Goal: Use online tool/utility

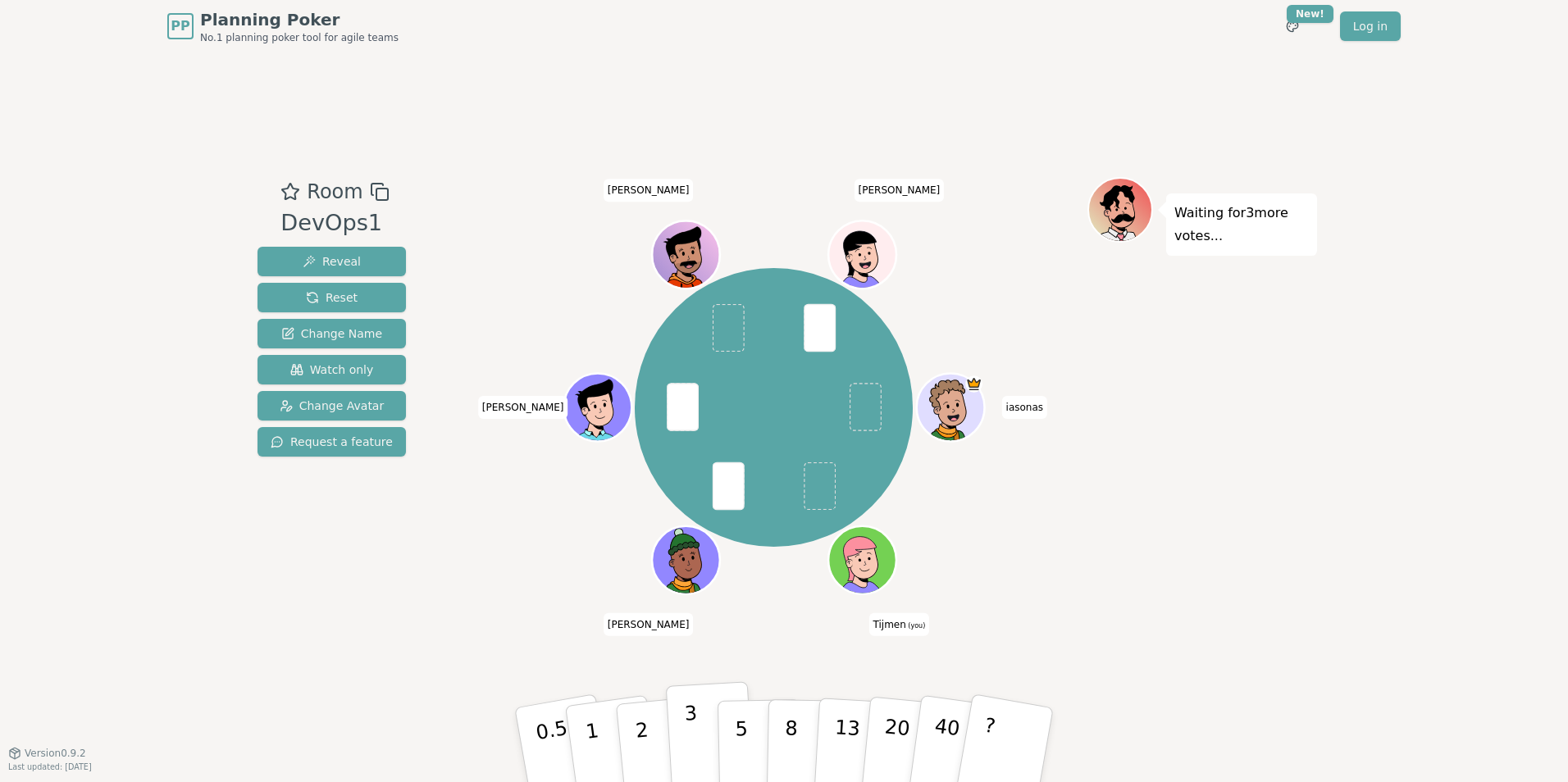
click at [690, 721] on p "3" at bounding box center [693, 747] width 18 height 89
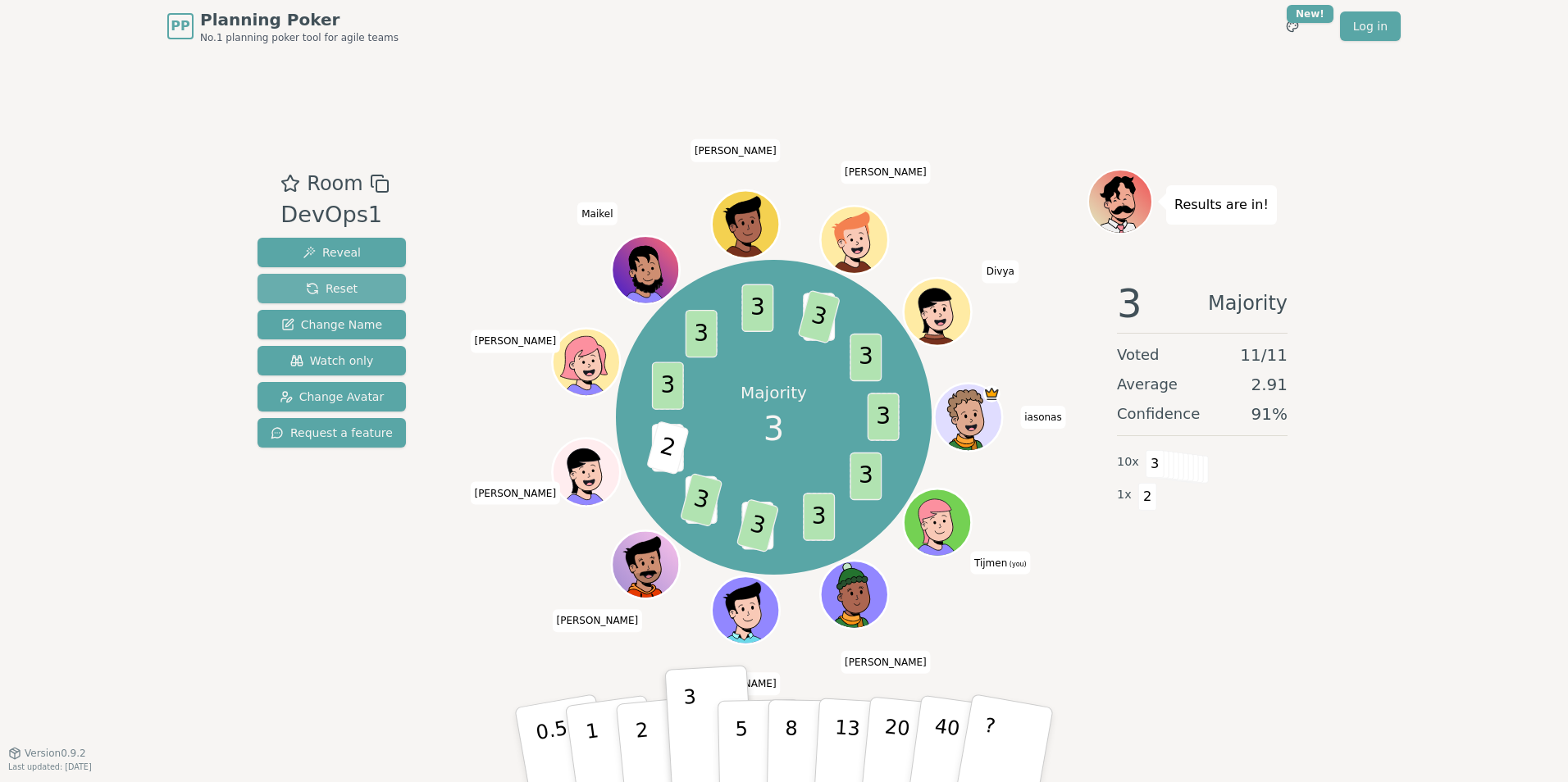
click at [347, 282] on span "Reset" at bounding box center [331, 288] width 51 height 16
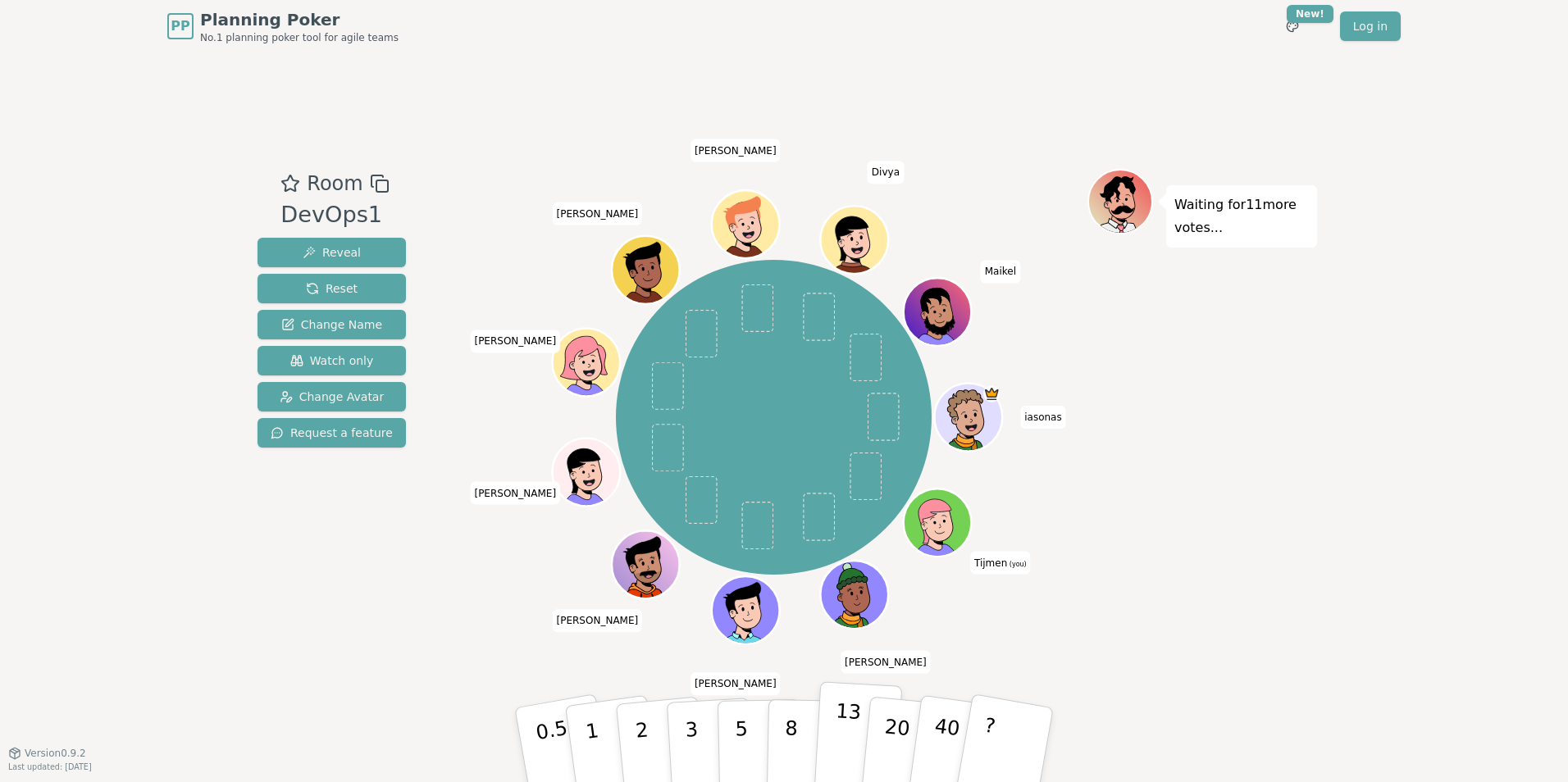
click at [850, 716] on p "13" at bounding box center [847, 744] width 30 height 90
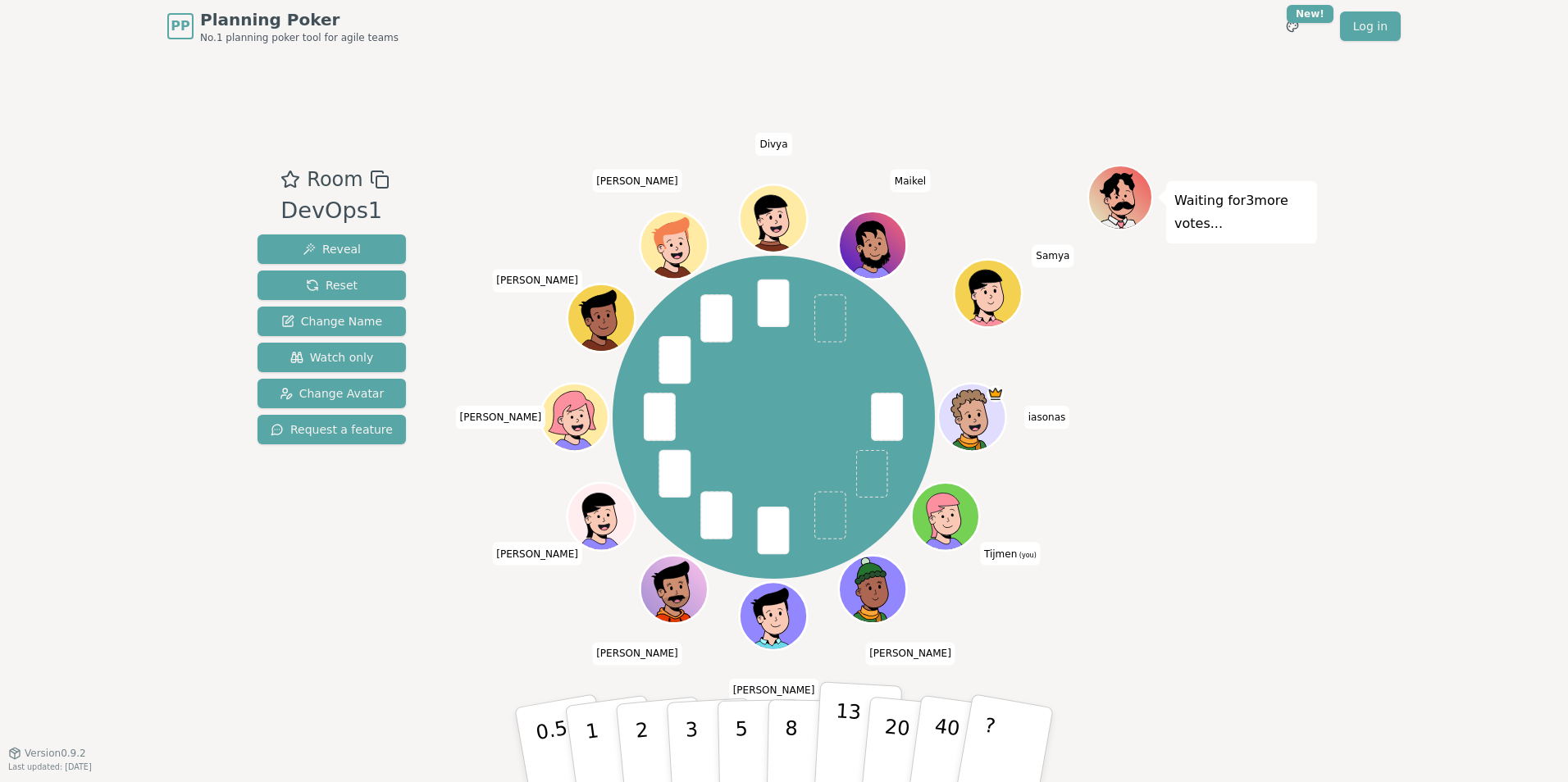
click at [849, 733] on p "13" at bounding box center [847, 744] width 30 height 90
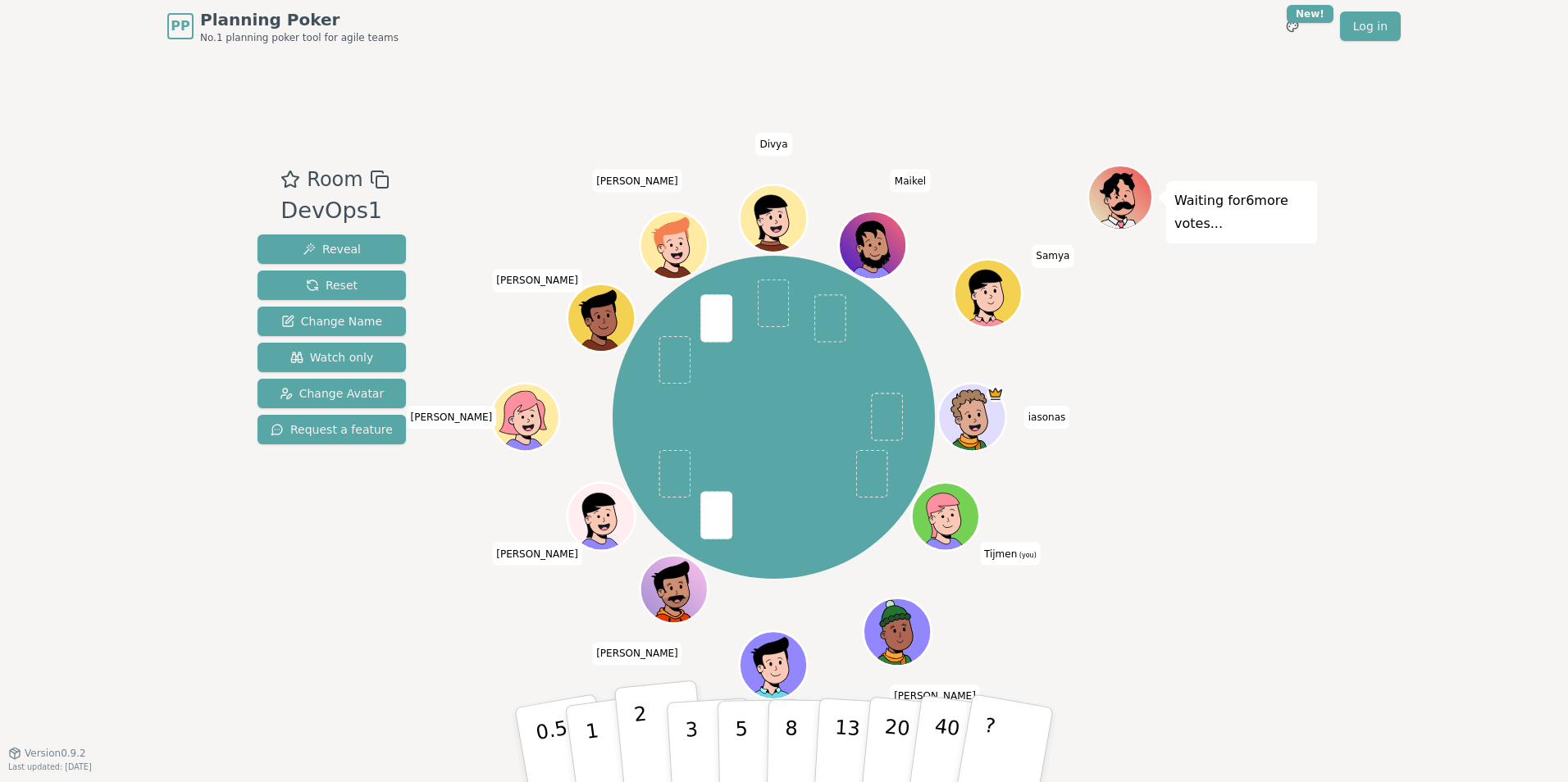
click at [652, 733] on button "2" at bounding box center [661, 745] width 93 height 130
drag, startPoint x: 749, startPoint y: 737, endPoint x: 442, endPoint y: 660, distance: 316.5
click at [442, 660] on div "Room DevOps1 Reveal Reset Change Name Watch only Change Avatar Request a featur…" at bounding box center [784, 402] width 1066 height 700
click at [745, 745] on p "5" at bounding box center [741, 745] width 14 height 88
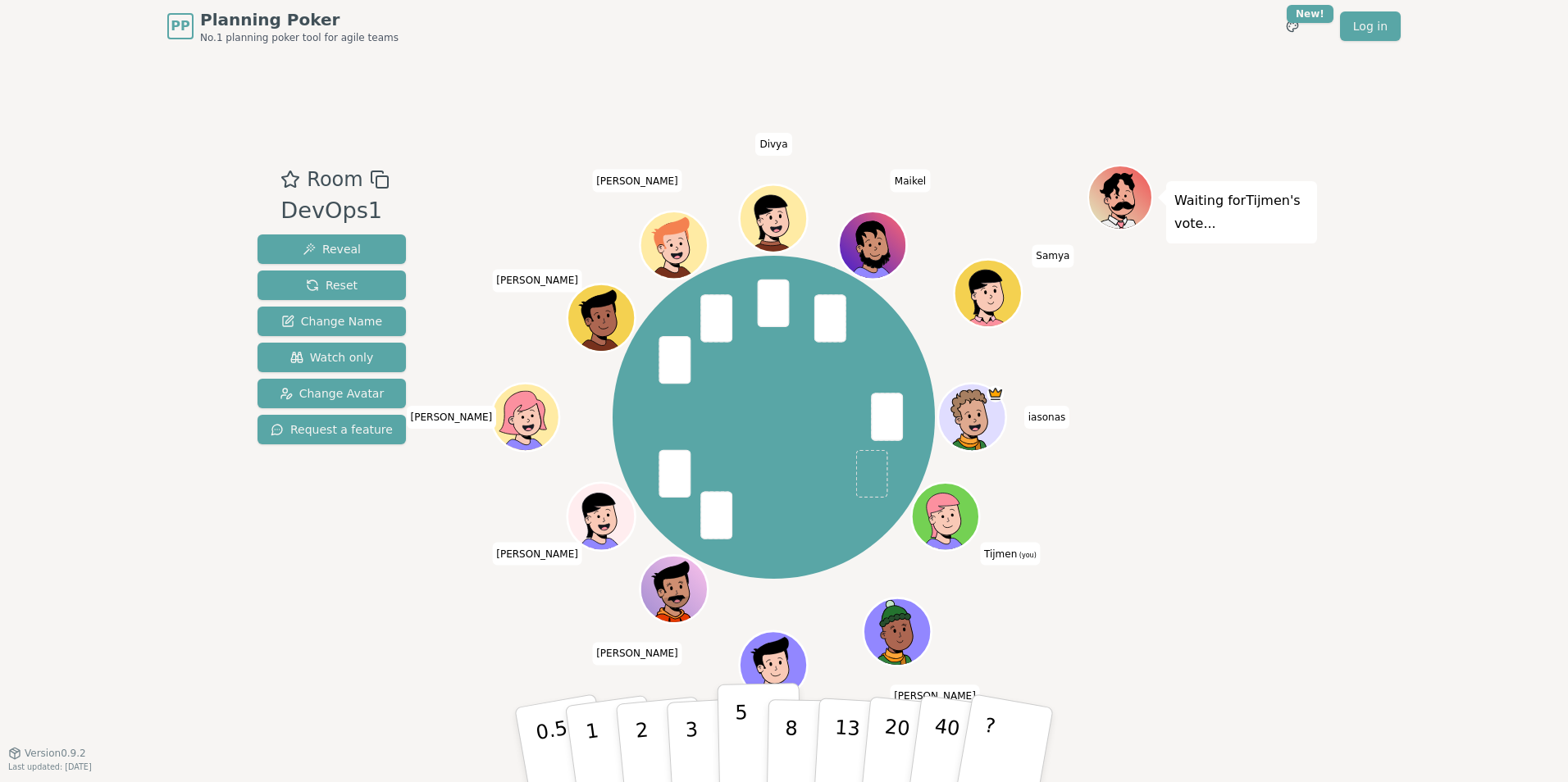
click at [749, 727] on button "5" at bounding box center [759, 745] width 85 height 125
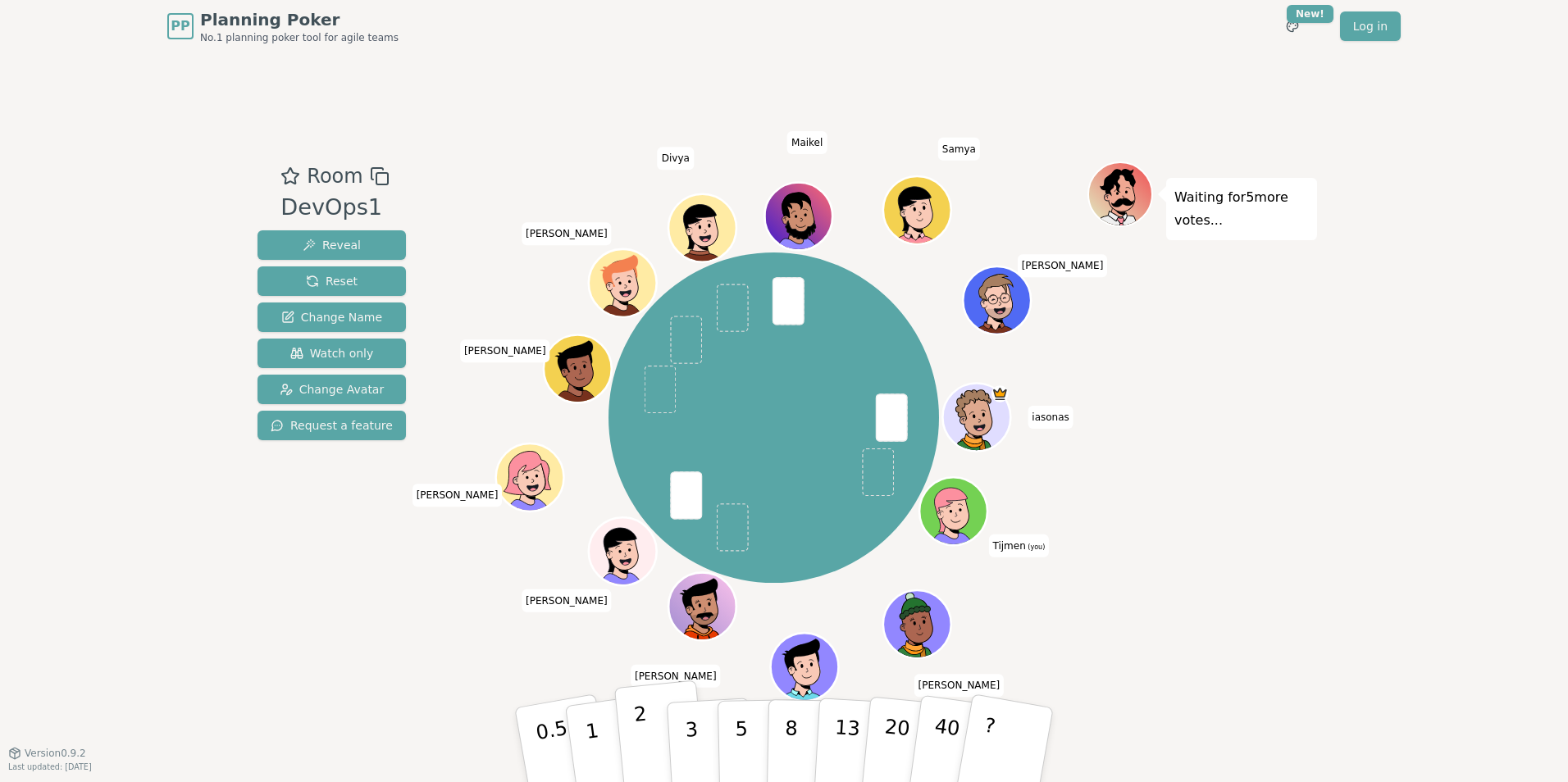
click at [647, 740] on button "2" at bounding box center [661, 745] width 93 height 130
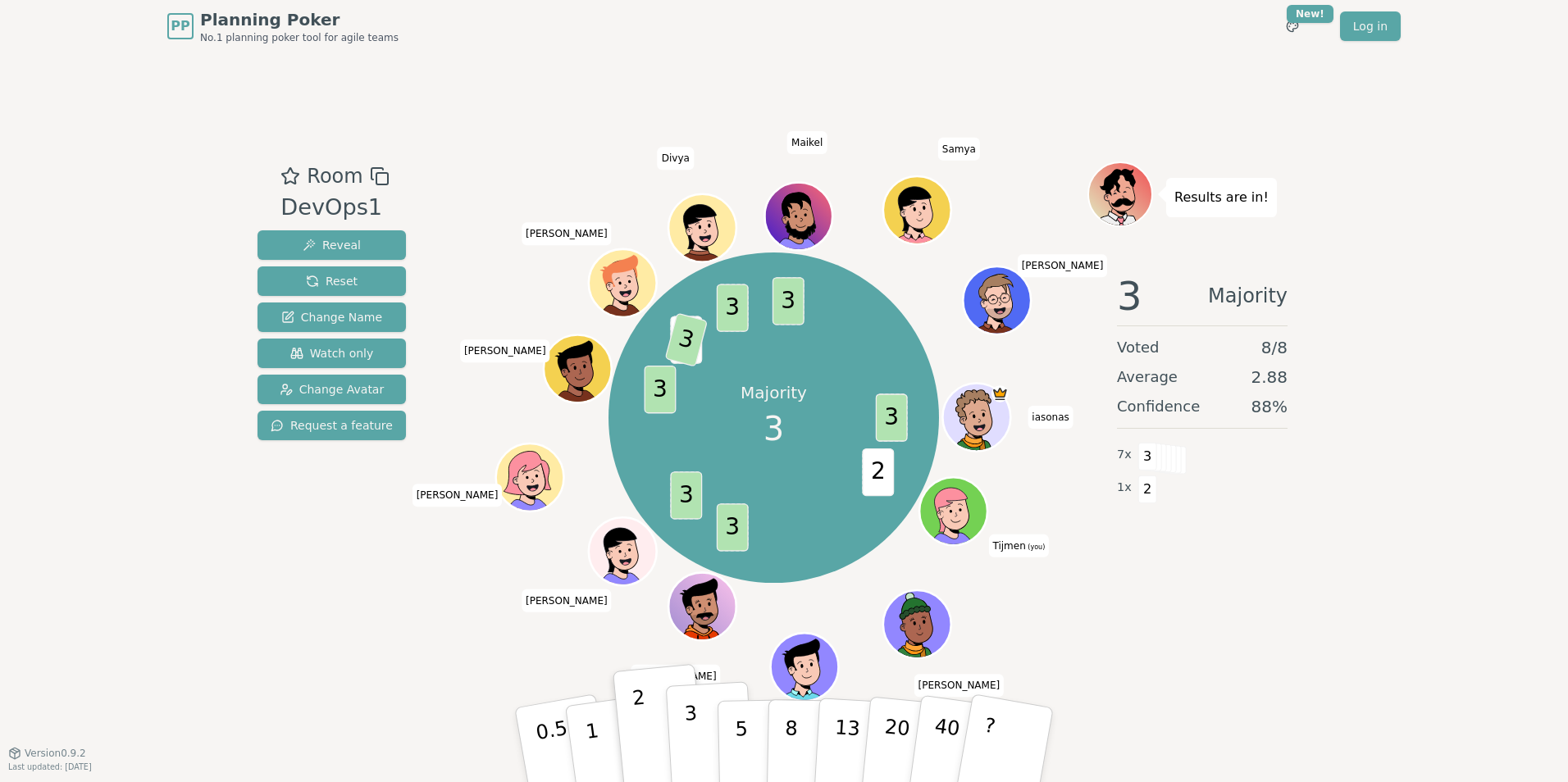
click at [684, 741] on button "3" at bounding box center [711, 745] width 89 height 127
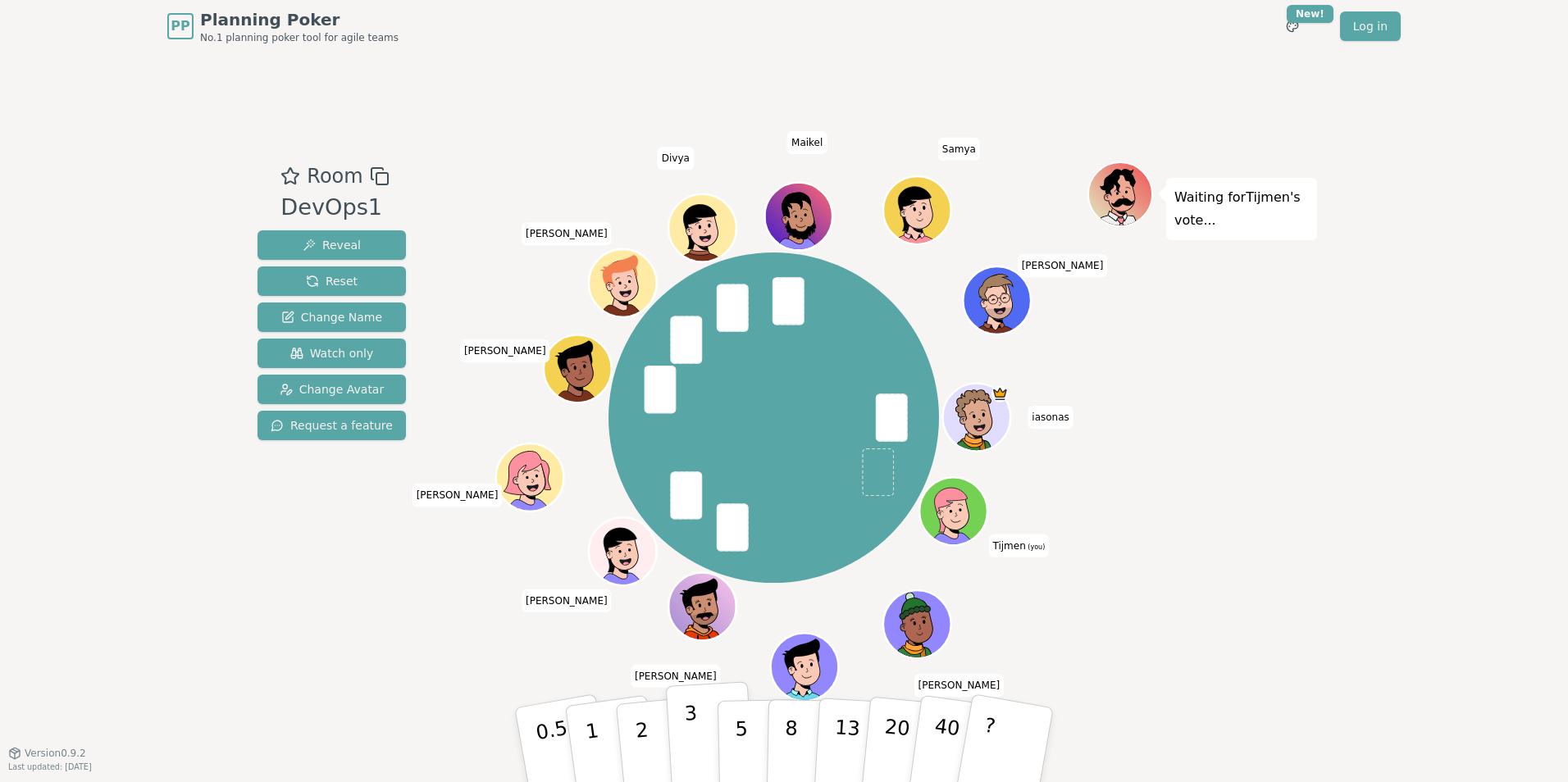
click at [693, 733] on p "3" at bounding box center [693, 747] width 18 height 89
click at [686, 719] on p "3" at bounding box center [693, 747] width 18 height 89
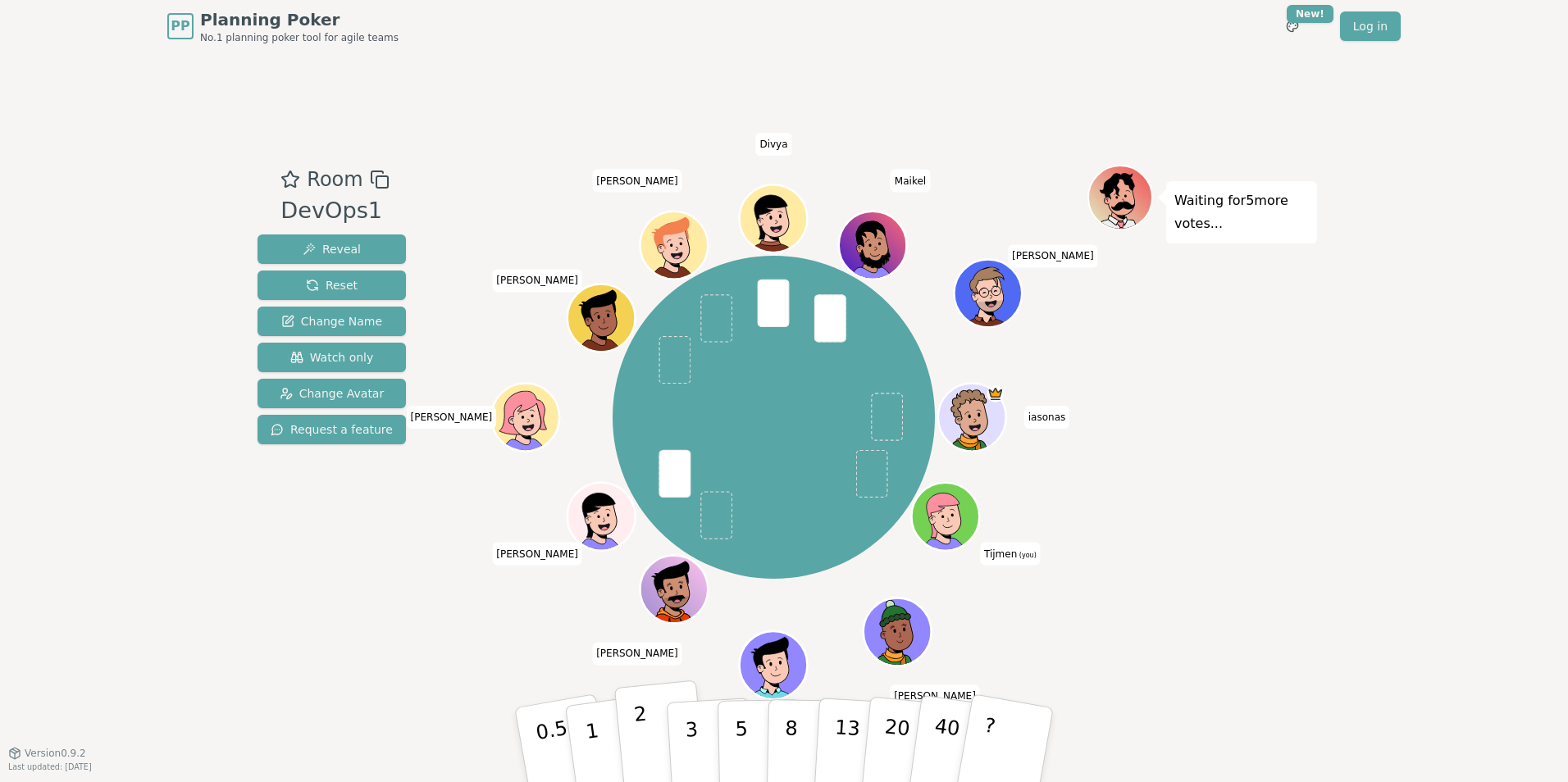
click at [646, 733] on button "2" at bounding box center [661, 745] width 93 height 130
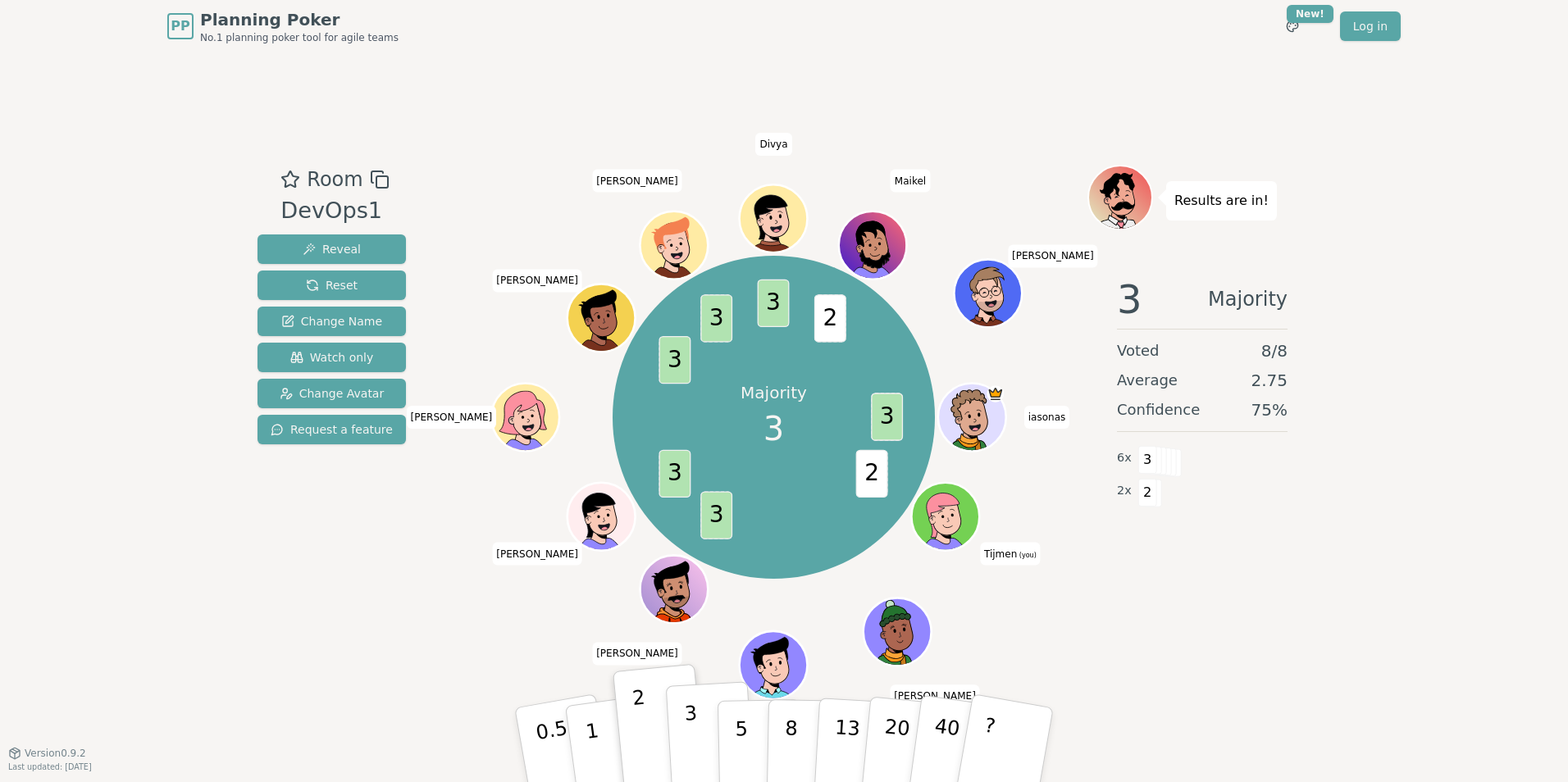
click at [696, 719] on button "3" at bounding box center [711, 745] width 89 height 127
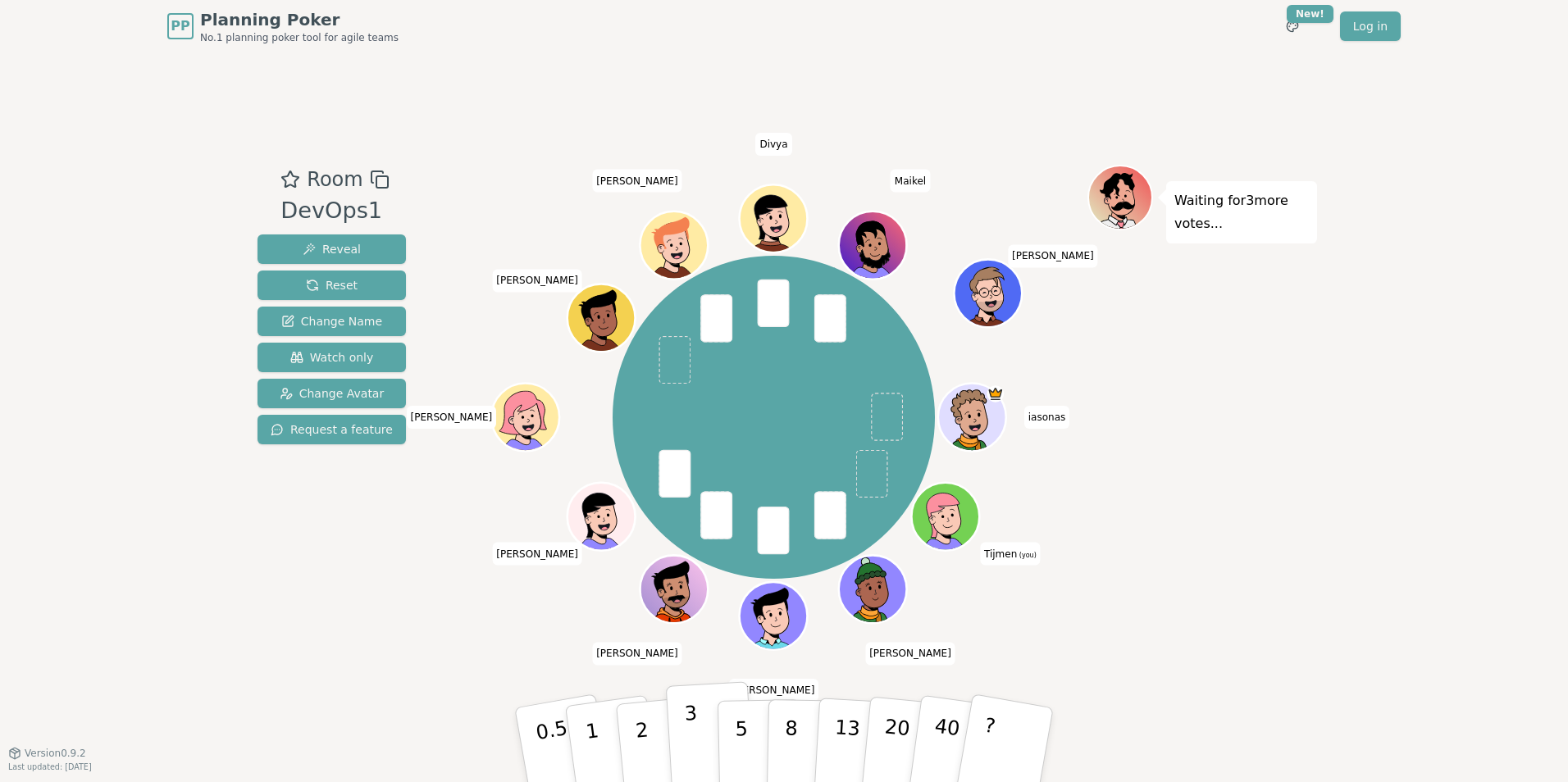
click at [678, 745] on button "3" at bounding box center [711, 745] width 89 height 127
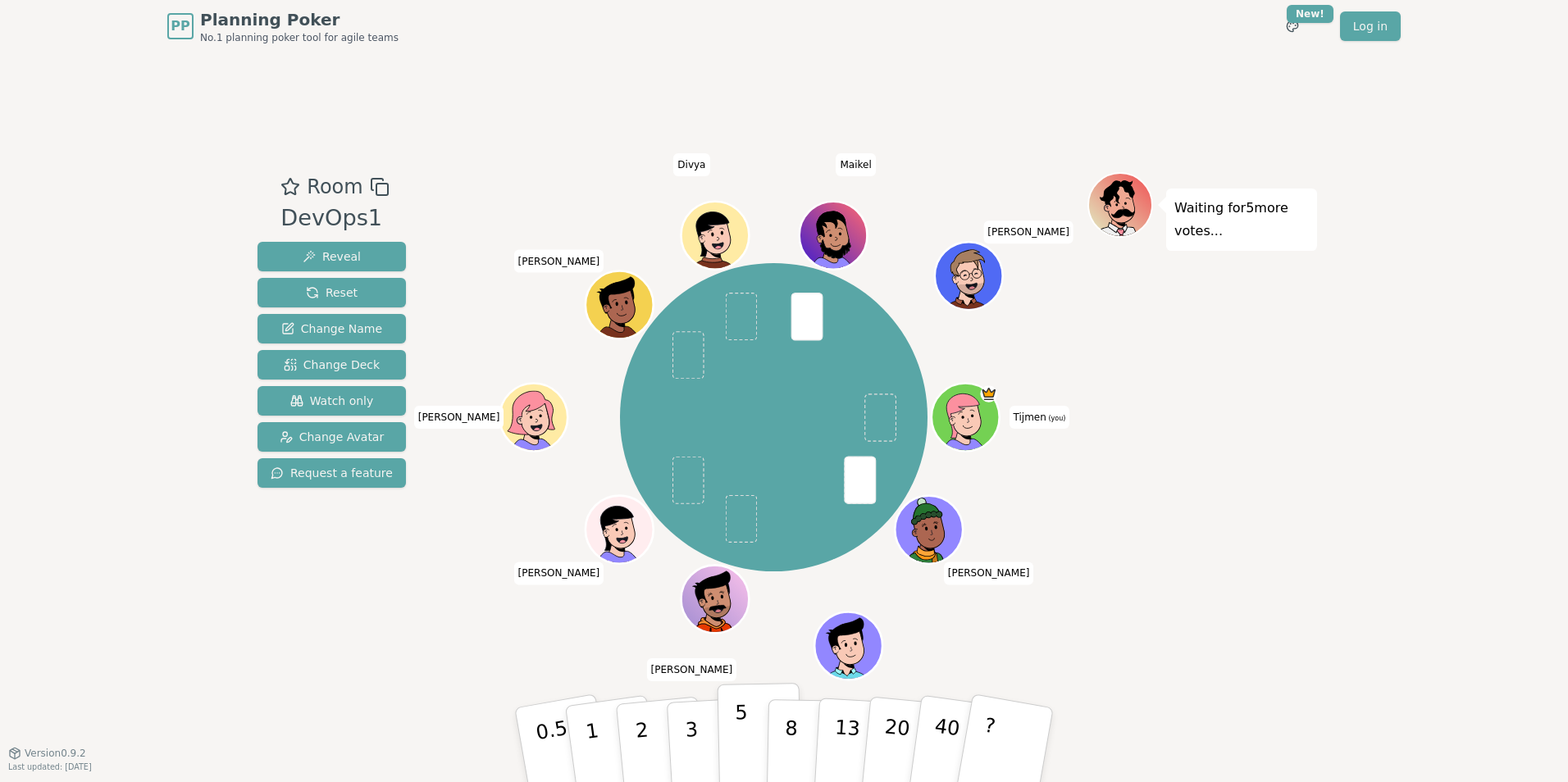
click at [754, 739] on button "5" at bounding box center [759, 745] width 85 height 125
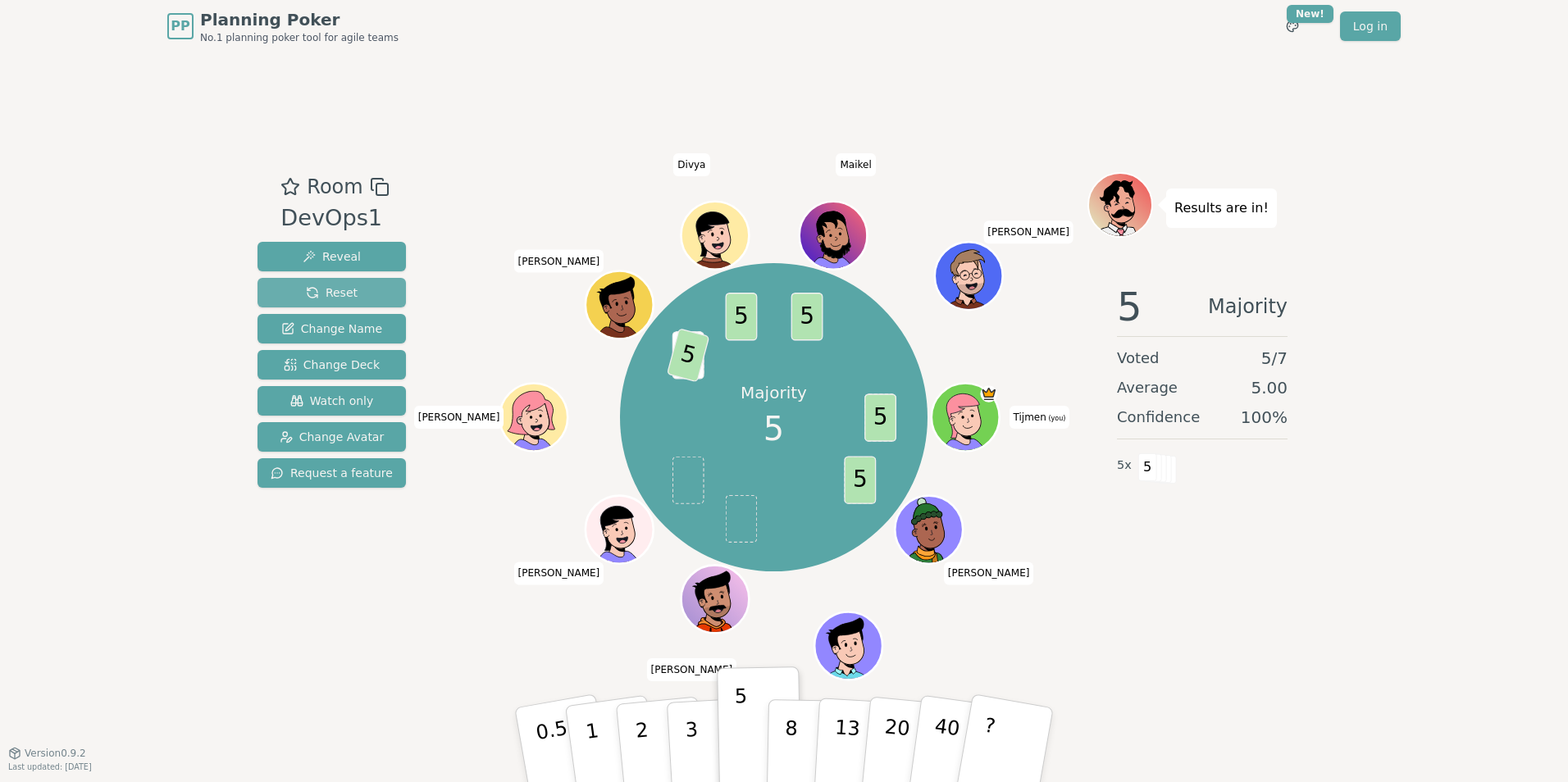
click at [333, 294] on span "Reset" at bounding box center [331, 292] width 51 height 16
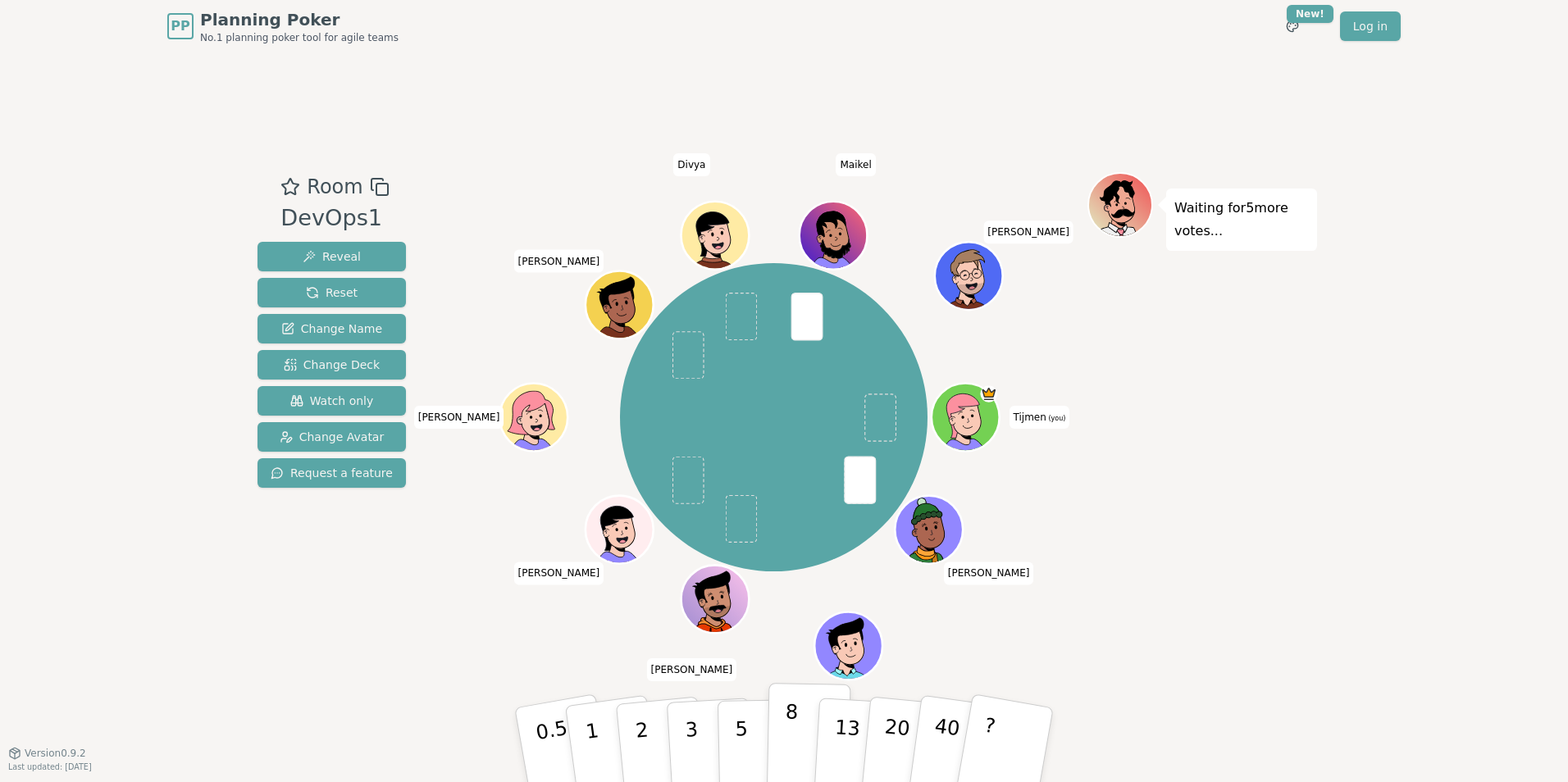
click at [798, 737] on button "8" at bounding box center [809, 745] width 85 height 125
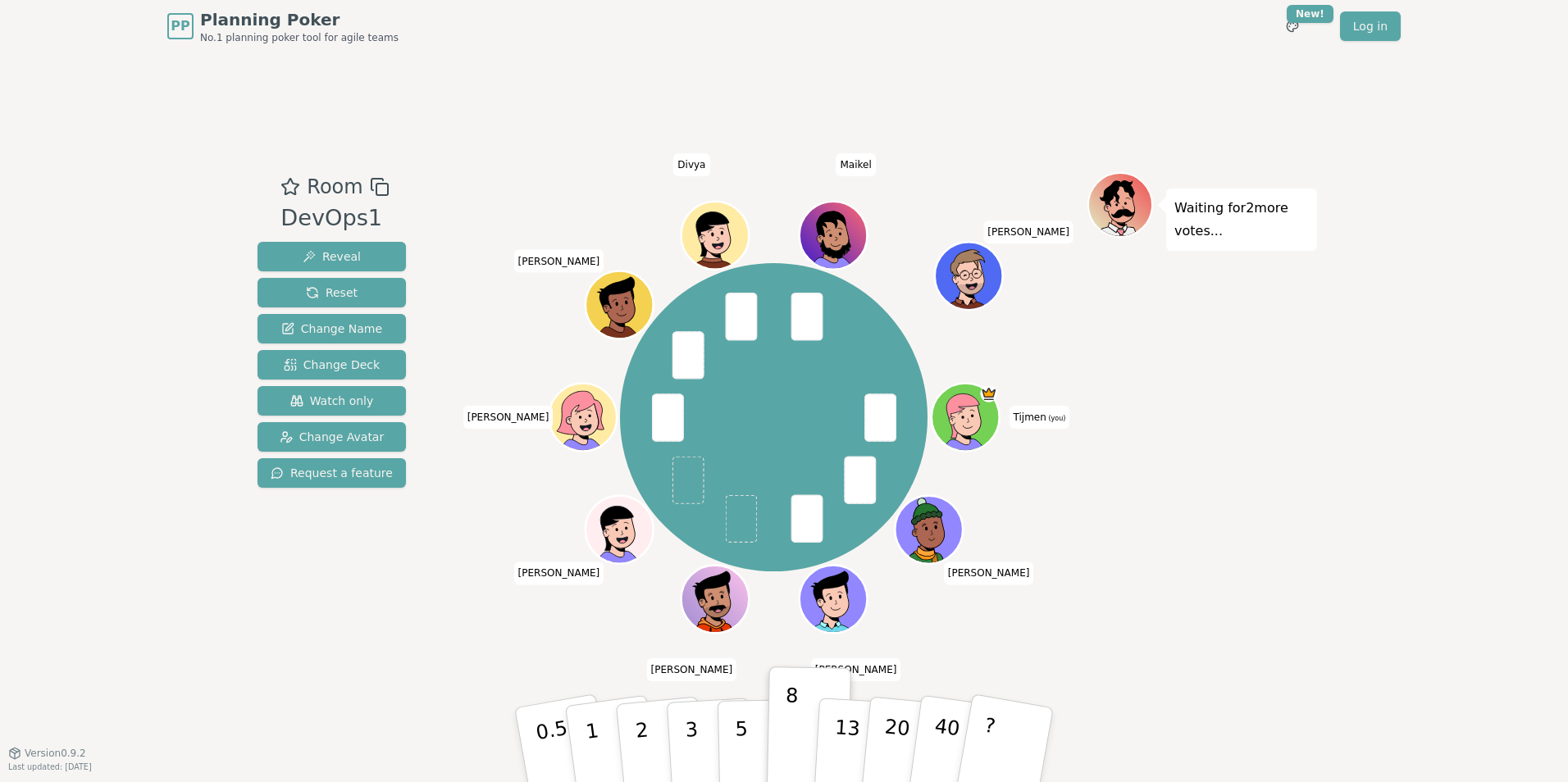
click at [423, 615] on div "Room DevOps1 Reveal Reset Change Name Change Deck Watch only Change Avatar Requ…" at bounding box center [784, 402] width 1066 height 460
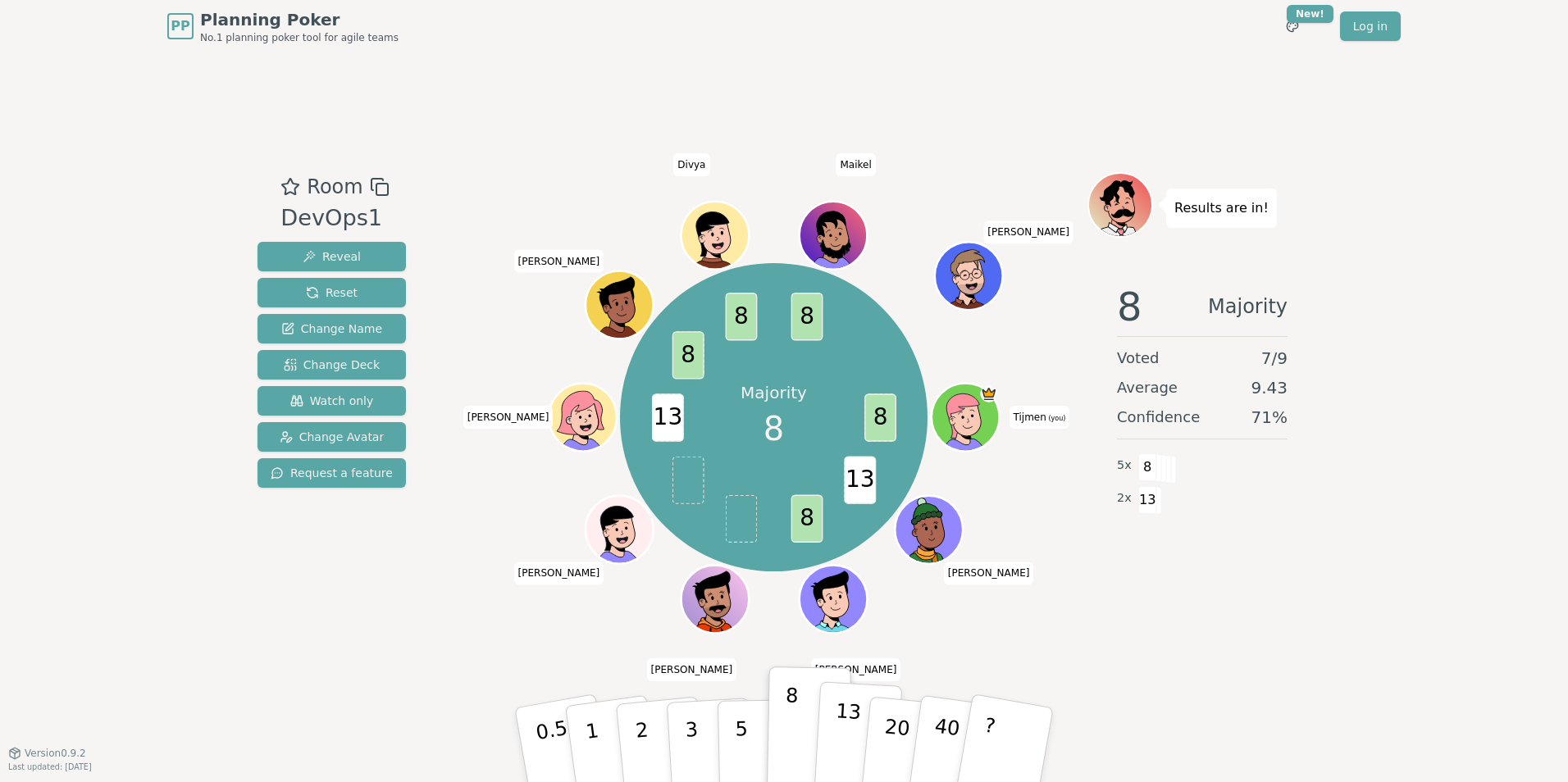
click at [850, 721] on p "13" at bounding box center [847, 744] width 30 height 90
